Goal: Check status: Check status

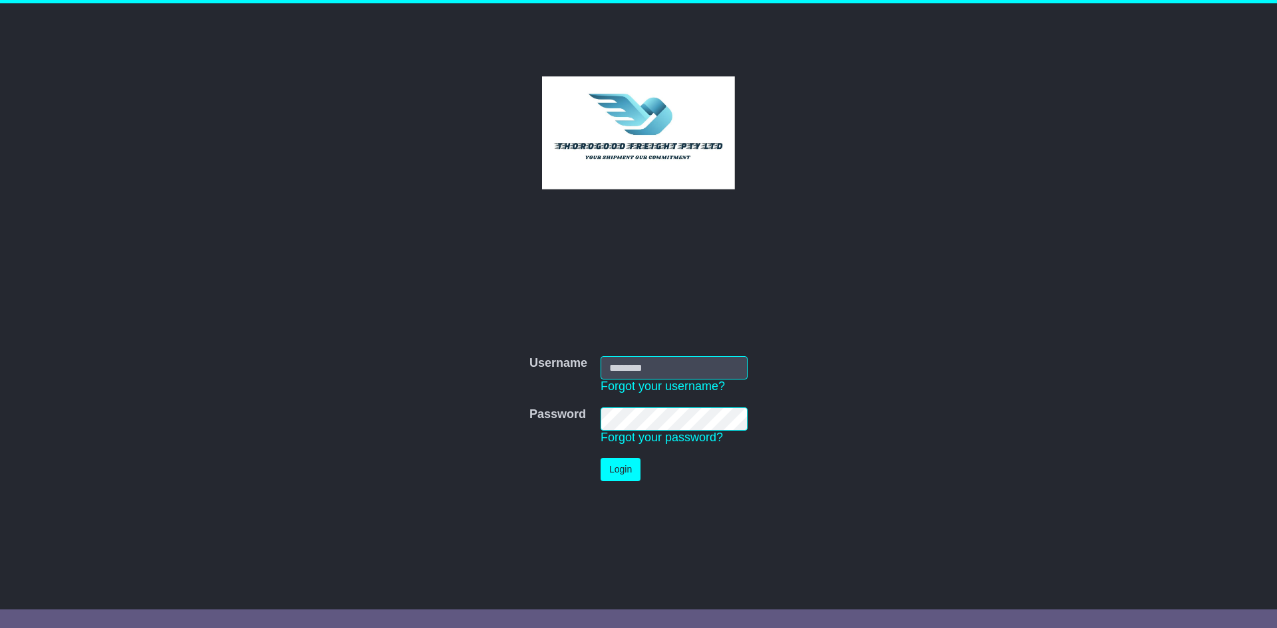
type input "*********"
click at [617, 474] on button "Login" at bounding box center [620, 469] width 40 height 23
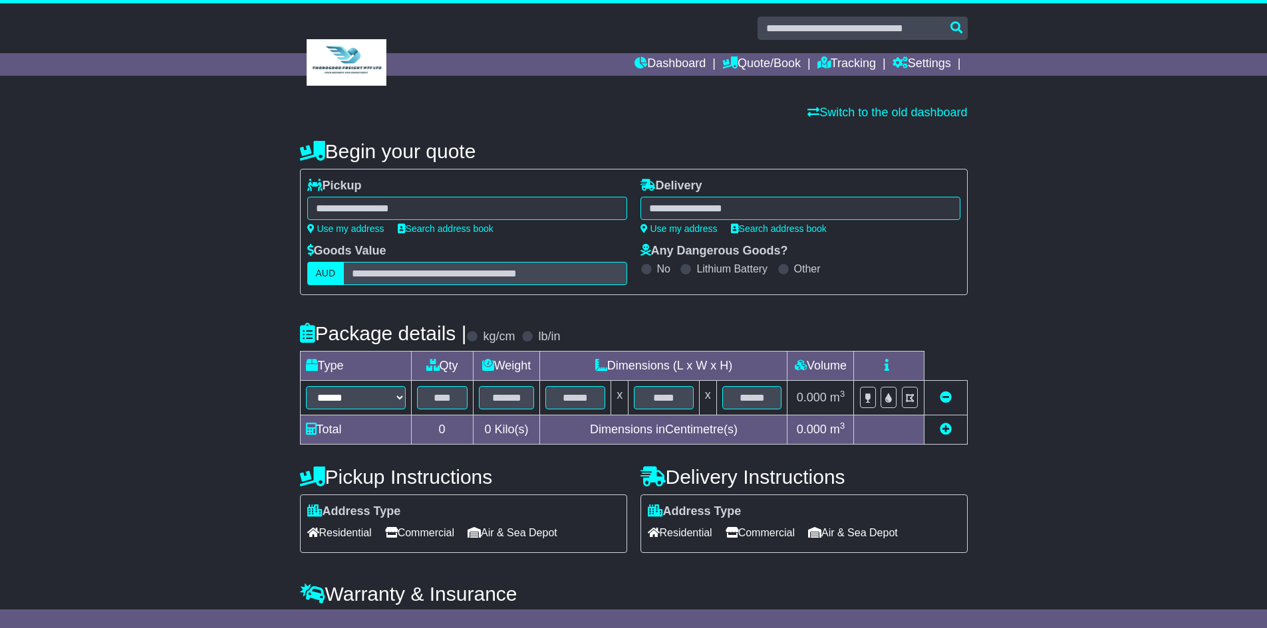
drag, startPoint x: 822, startPoint y: 16, endPoint x: 827, endPoint y: 21, distance: 7.5
click at [823, 17] on div "Dashboard Quote/Book Domestic International Saved Quotes Drafts" at bounding box center [633, 51] width 1267 height 96
click at [844, 36] on input "text" at bounding box center [862, 28] width 210 height 23
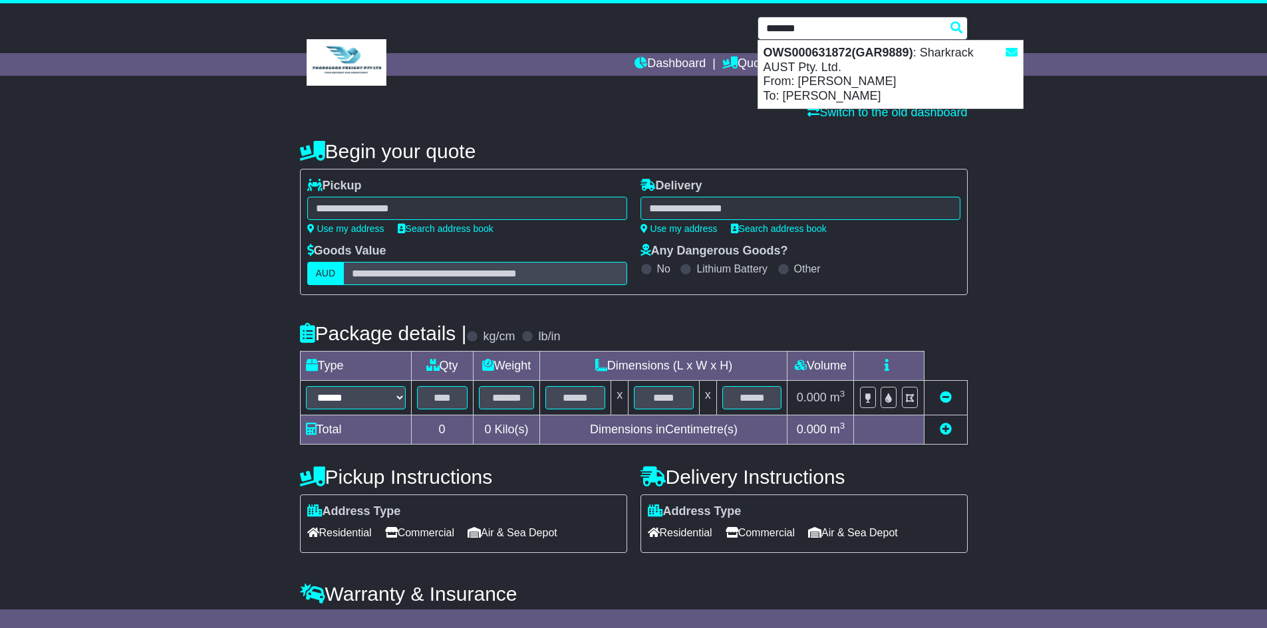
click at [904, 63] on div "OWS000631872(GAR9889) : Sharkrack AUST Pty. Ltd. From: Eric Zhang To: Justin Sl…" at bounding box center [890, 75] width 265 height 68
type input "**********"
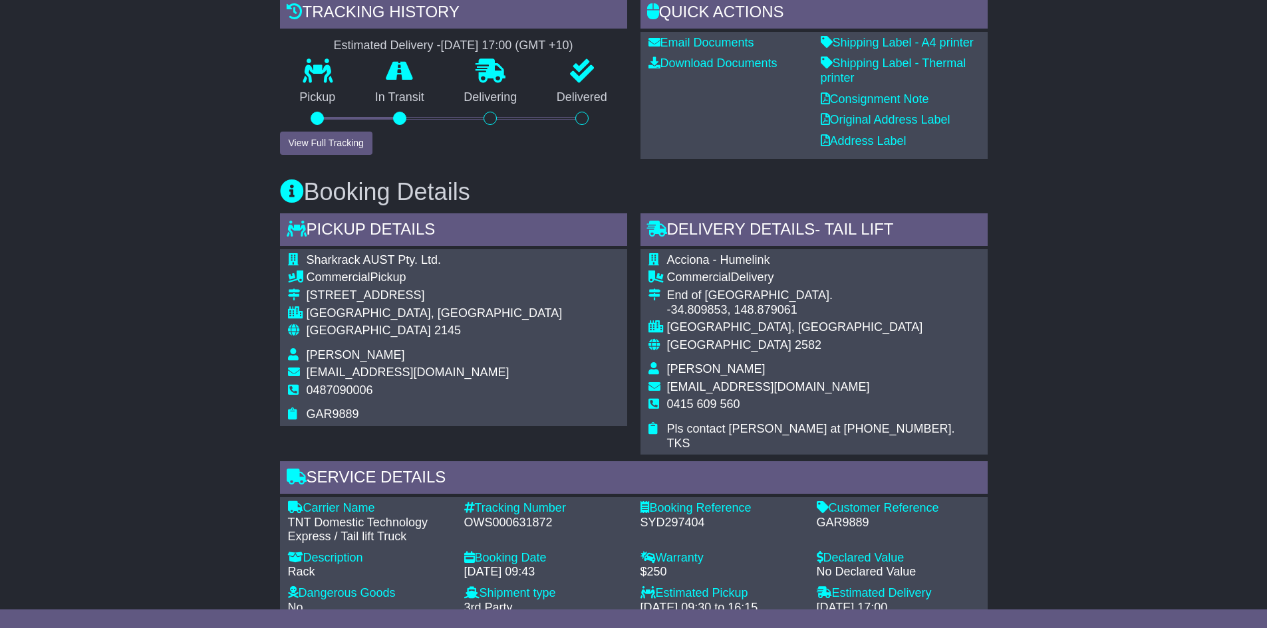
scroll to position [332, 0]
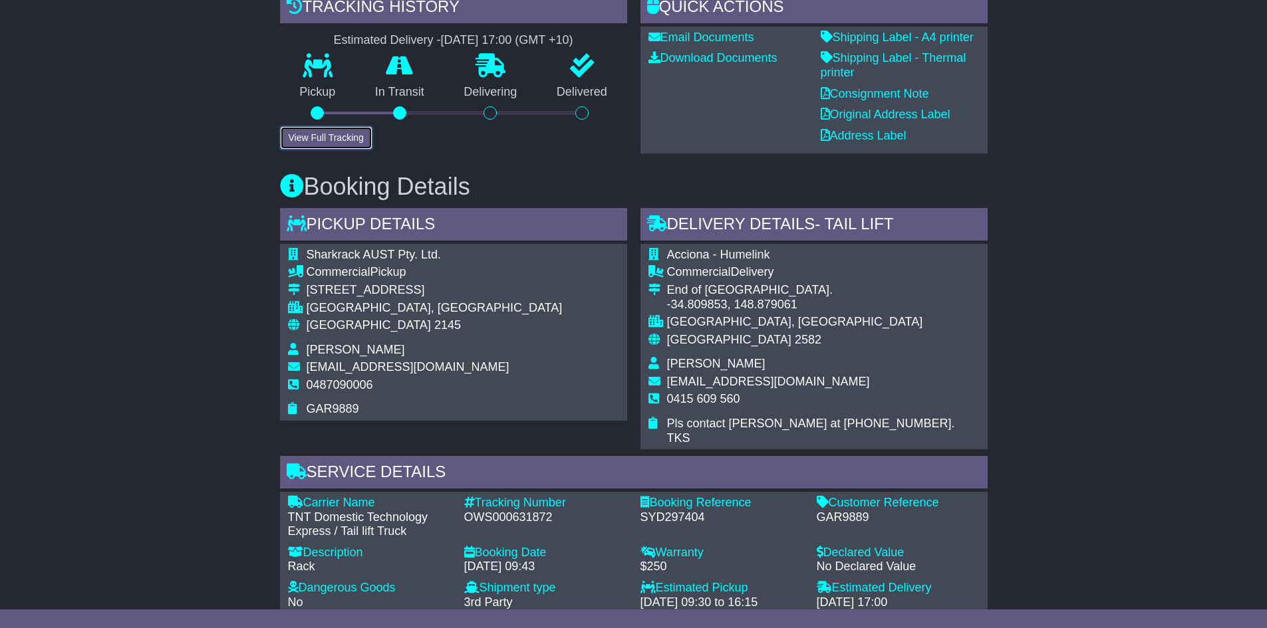
click at [362, 138] on button "View Full Tracking" at bounding box center [326, 137] width 92 height 23
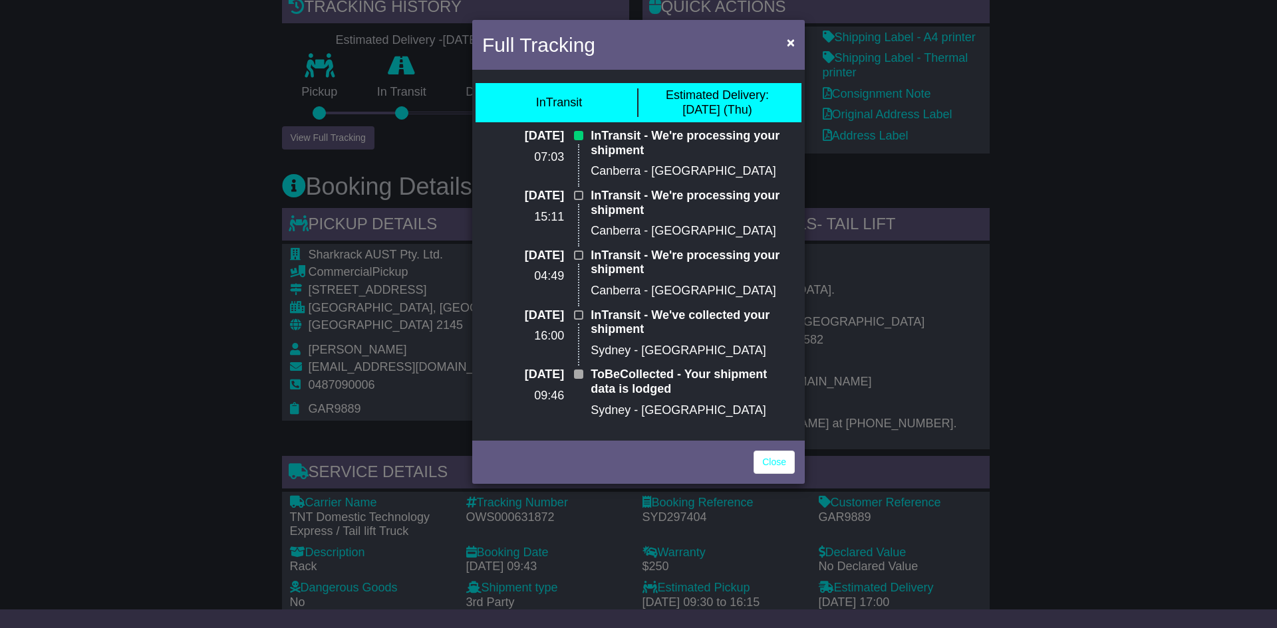
click at [1093, 263] on div "Full Tracking × InTransit Estimated Delivery: [DATE] (Thu) [DATE] 07:03 InTrans…" at bounding box center [638, 314] width 1277 height 628
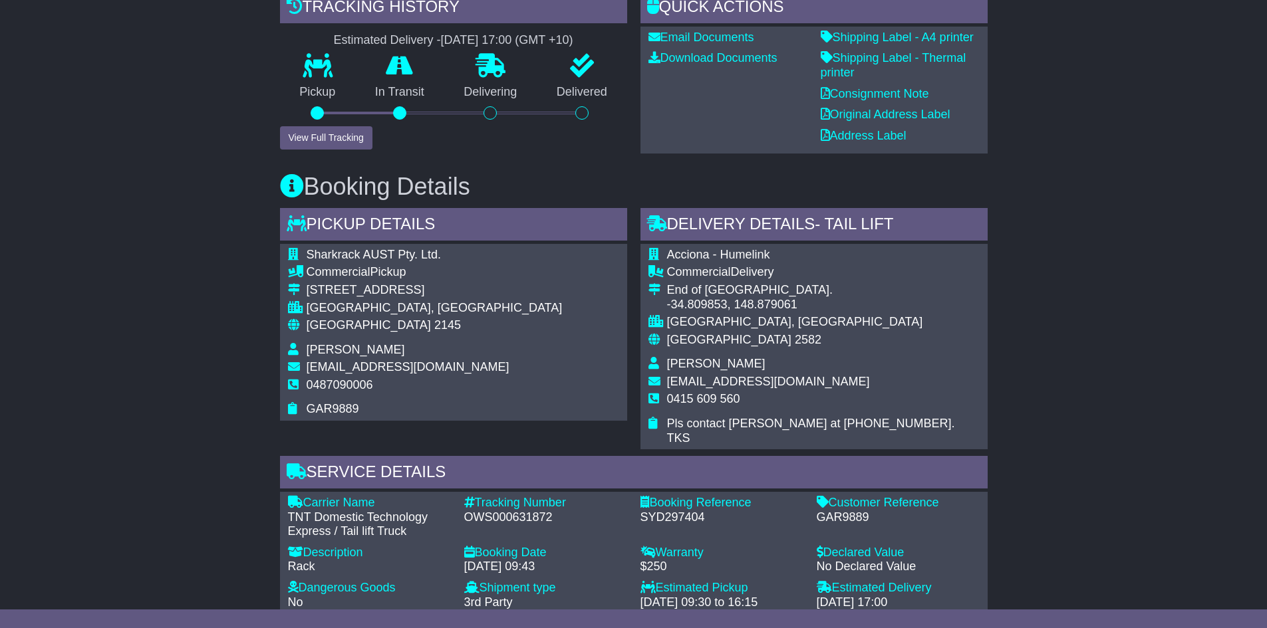
click at [932, 563] on div "Carrier Name - TNT Domestic Technology Express / Tail lift Truck Description - …" at bounding box center [633, 556] width 705 height 120
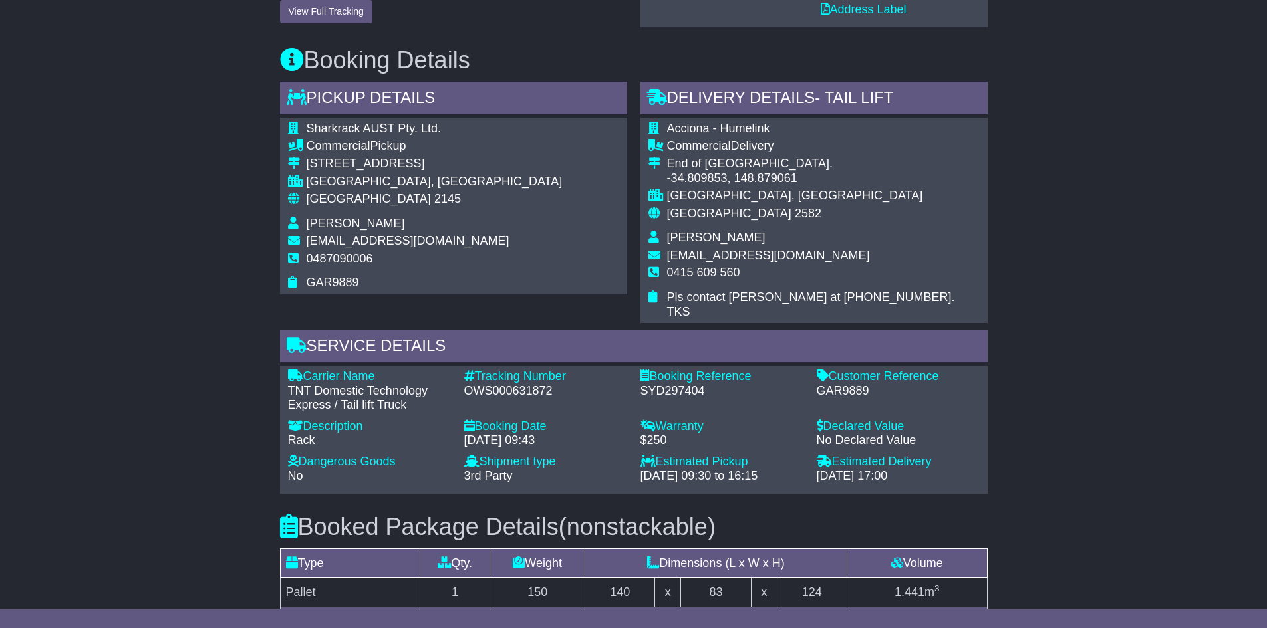
scroll to position [465, 0]
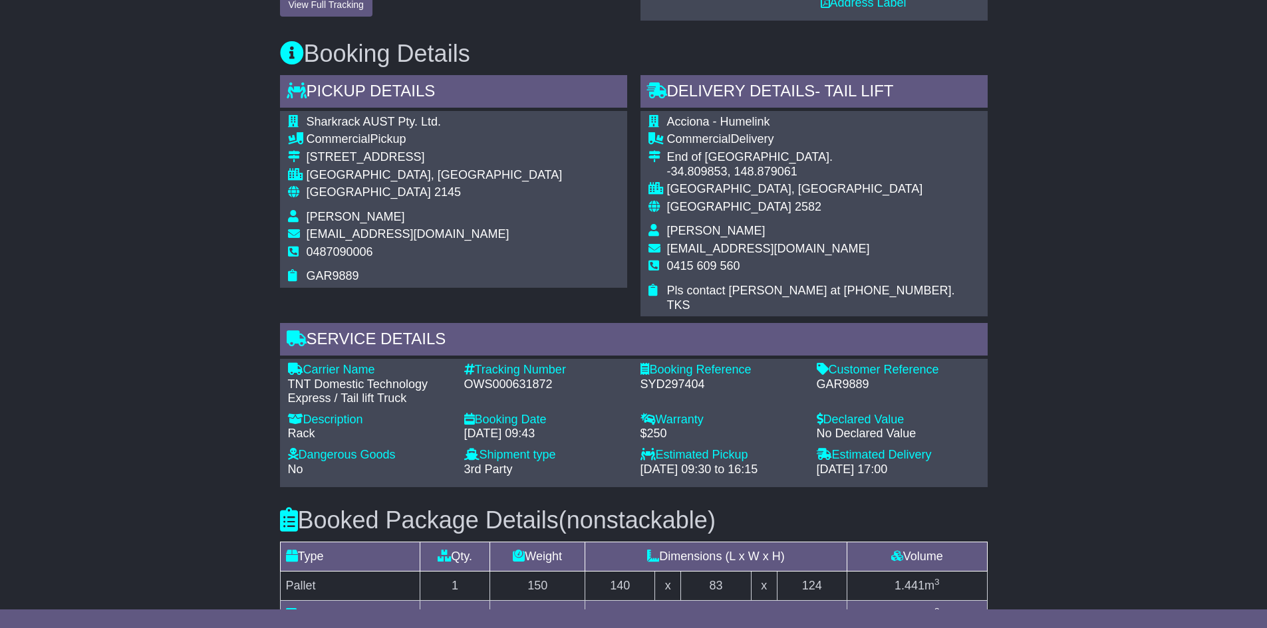
drag, startPoint x: 246, startPoint y: 357, endPoint x: 219, endPoint y: 378, distance: 34.1
click at [219, 376] on div "Email Download Tracking Pricing Insurance" at bounding box center [633, 352] width 1267 height 1167
click at [298, 330] on icon at bounding box center [297, 338] width 20 height 16
drag, startPoint x: 293, startPoint y: 317, endPoint x: 936, endPoint y: 435, distance: 654.4
click at [932, 449] on div "Service Details Carrier Name - TNT Domestic Technology Express / Tail lift Truc…" at bounding box center [633, 405] width 707 height 164
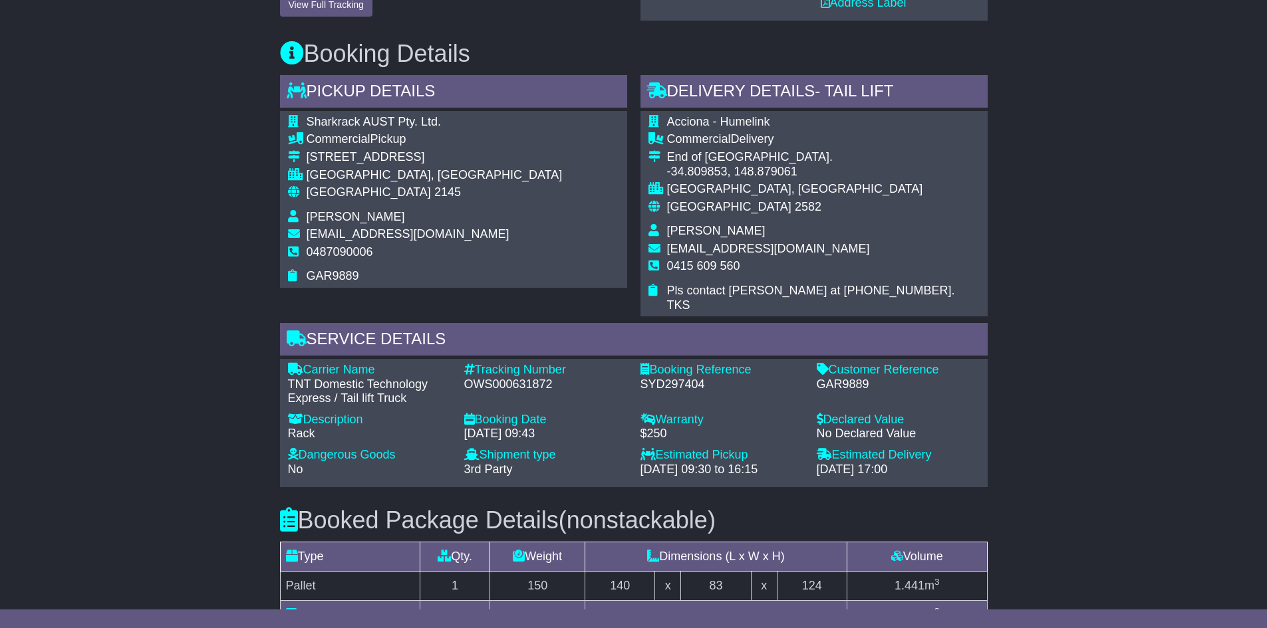
copy div "Service Details Carrier Name - TNT Domestic Technology Express / Tail lift Truc…"
